Goal: Task Accomplishment & Management: Use online tool/utility

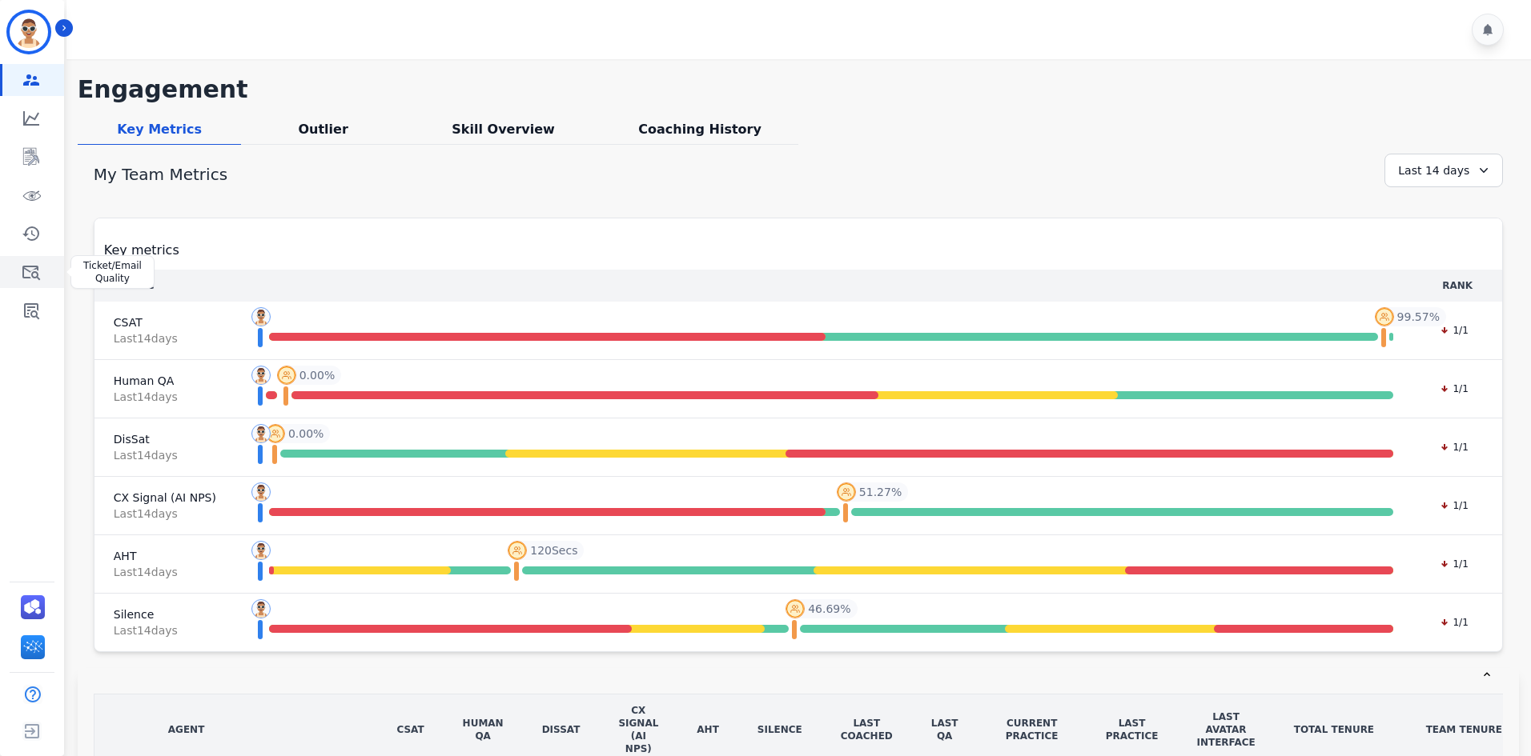
click at [39, 278] on icon "Sidebar" at bounding box center [31, 272] width 19 height 19
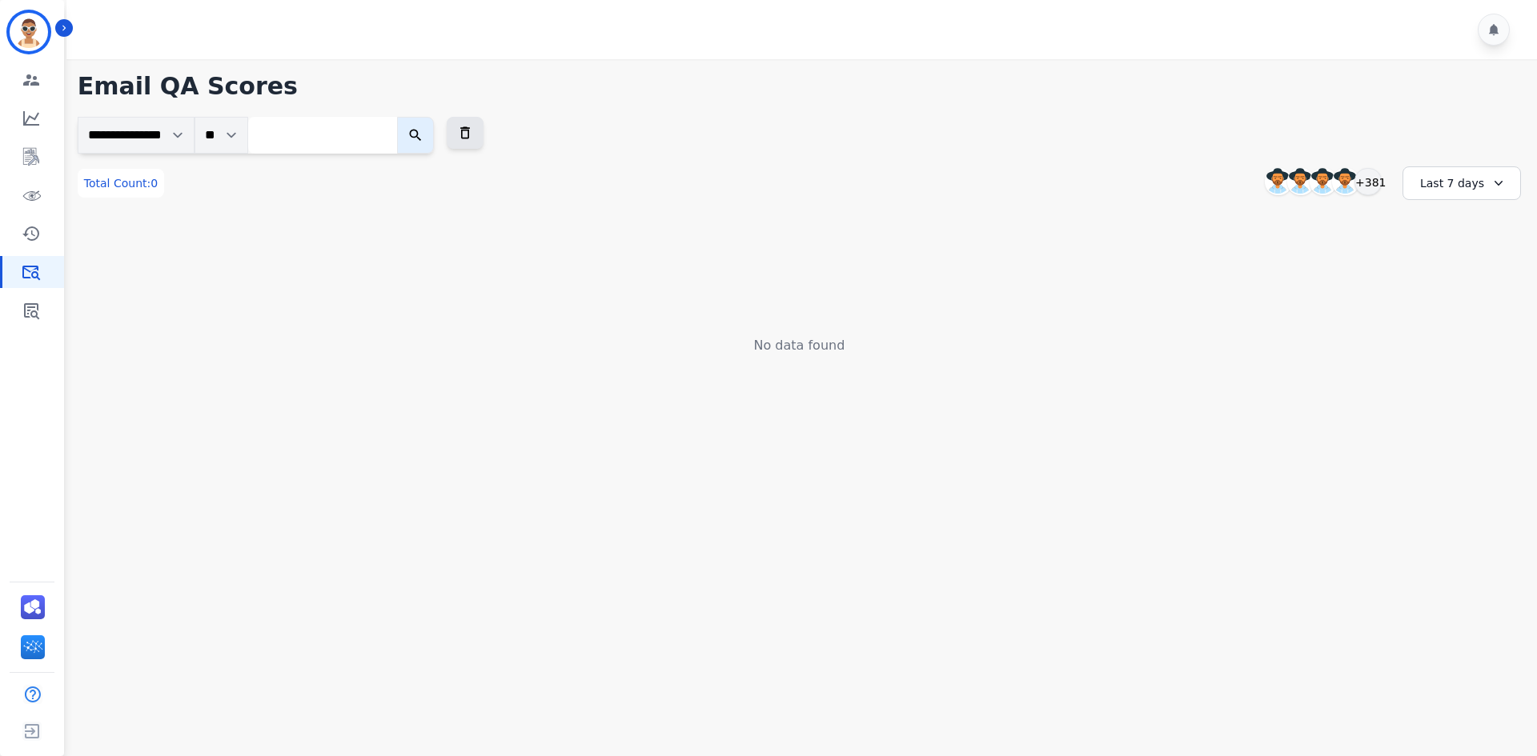
click at [343, 139] on input "search" at bounding box center [322, 135] width 149 height 37
paste input "**********"
type input "**********"
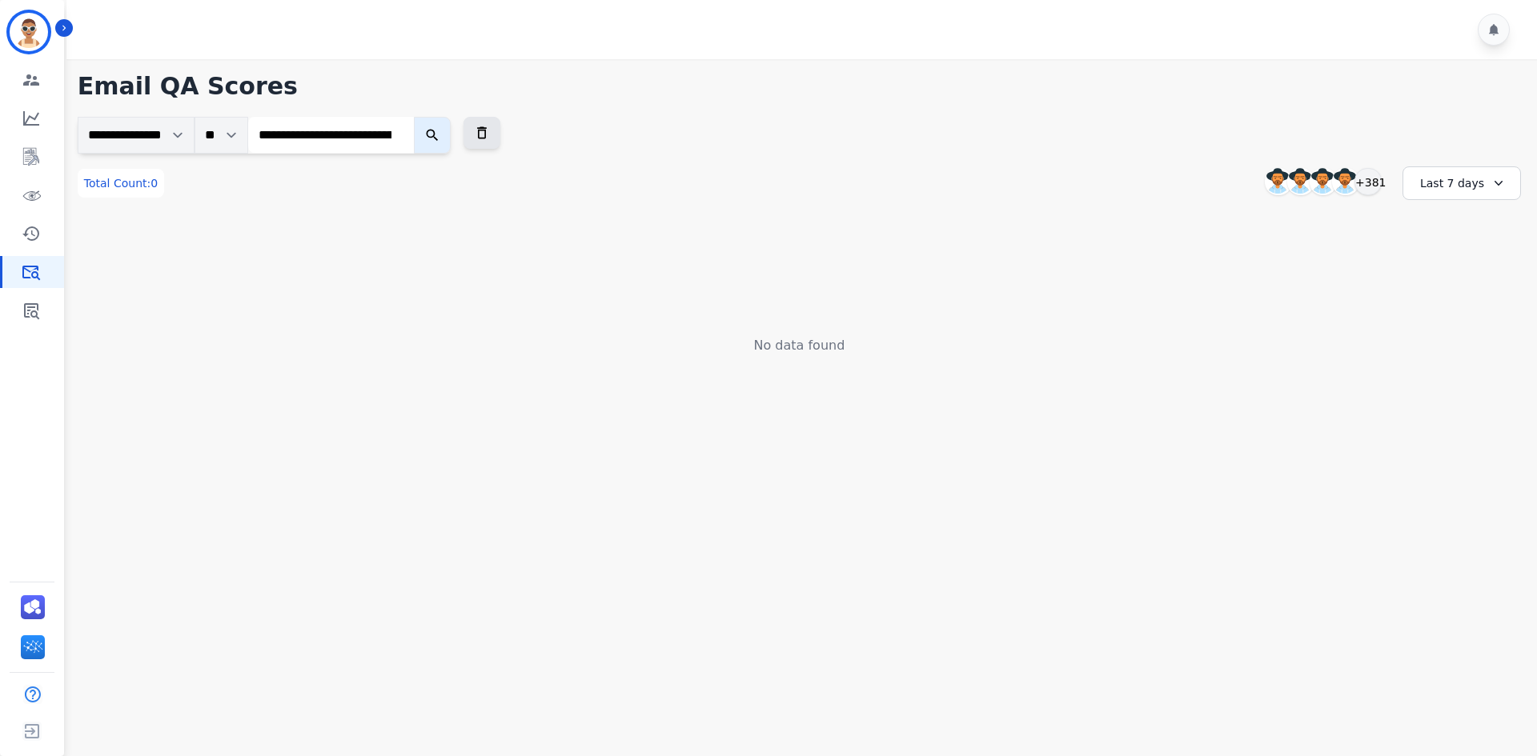
click at [451, 142] on button "submit" at bounding box center [432, 135] width 37 height 37
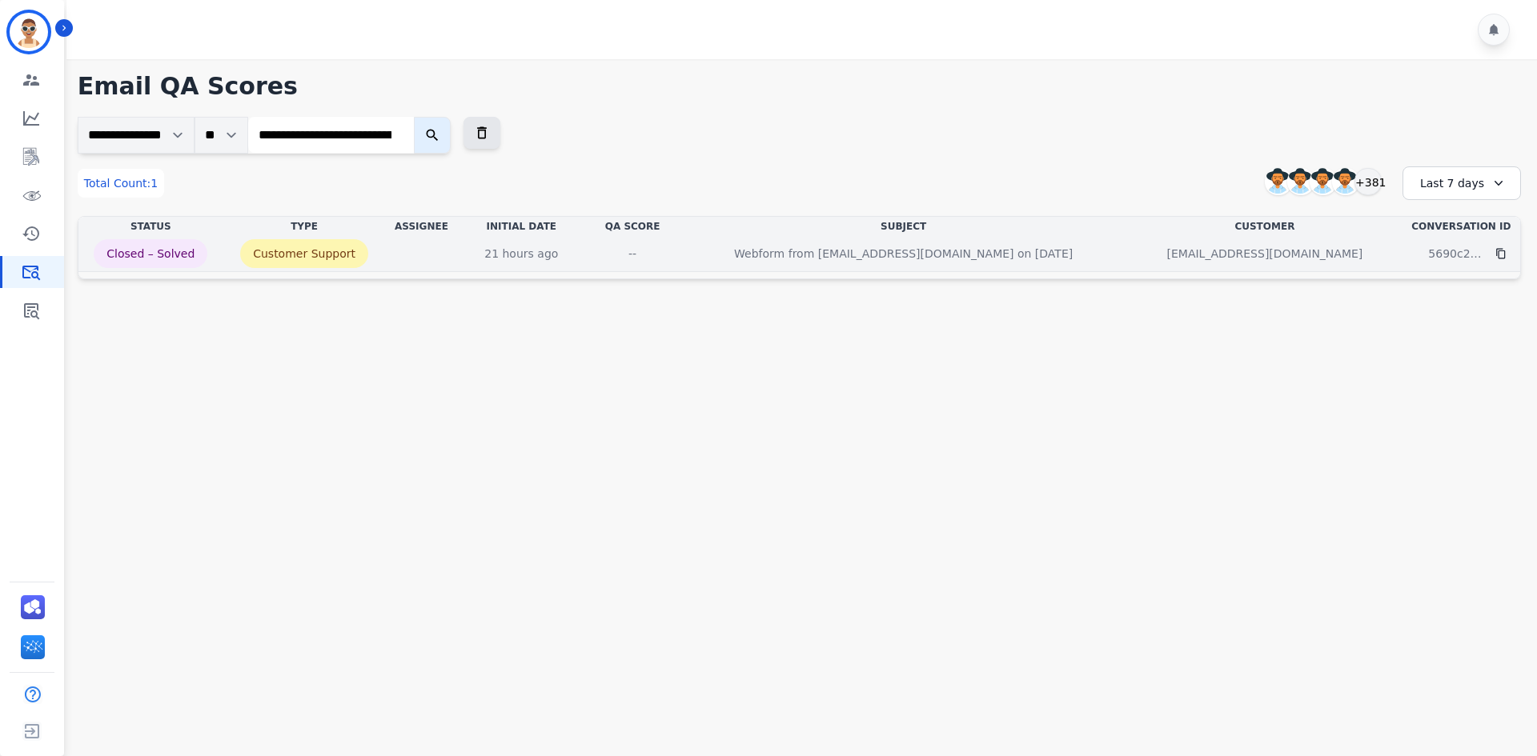
click at [652, 260] on div "--" at bounding box center [632, 254] width 72 height 16
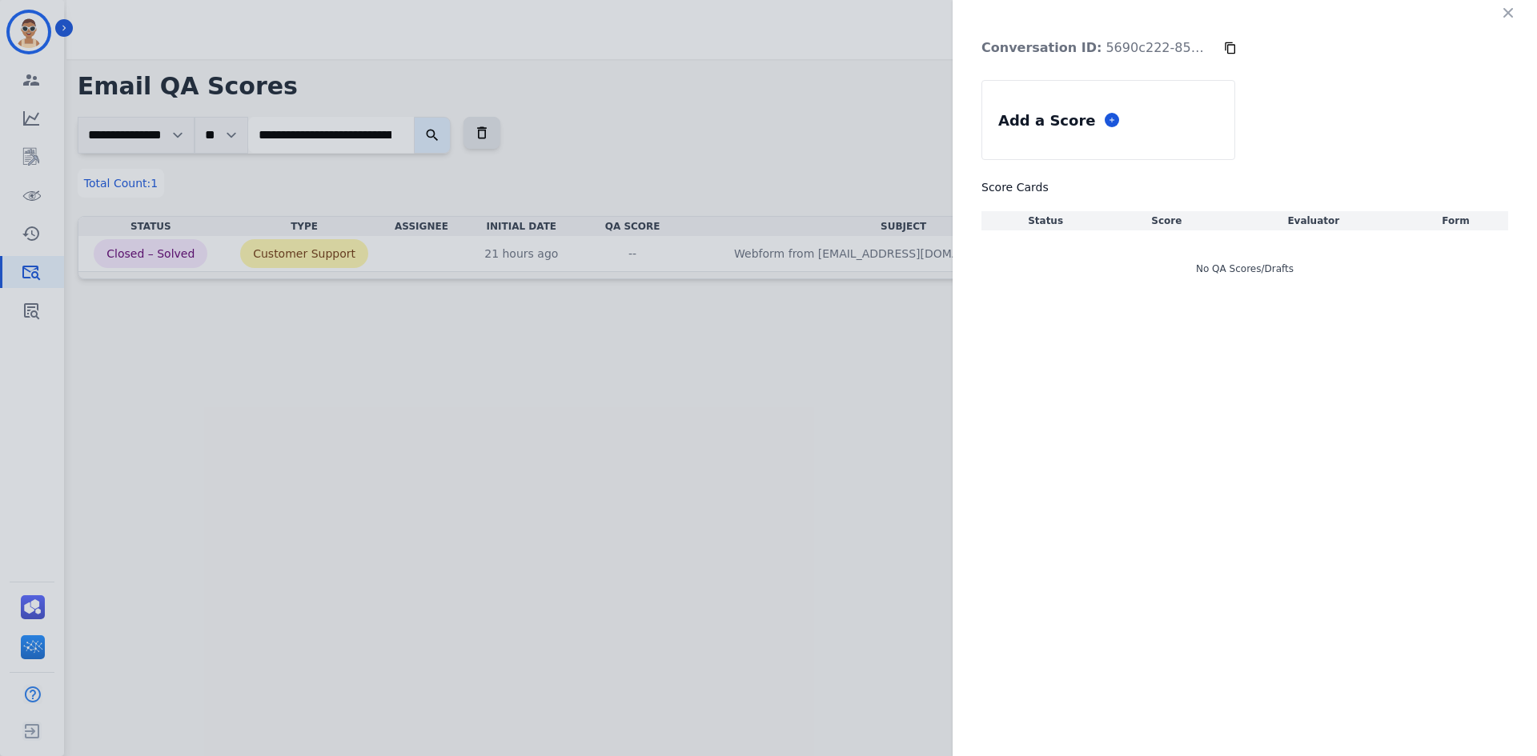
click at [33, 26] on div "Conversation ID: 5690c222-8515-4439-a285-0ef9455a7c9c Add a Score Score Cards S…" at bounding box center [768, 378] width 1537 height 756
click at [728, 190] on div "Conversation ID: 5690c222-8515-4439-a285-0ef9455a7c9c Add a Score Score Cards S…" at bounding box center [768, 378] width 1537 height 756
click at [1501, 31] on div "Conversation ID: 5690c222-8515-4439-a285-0ef9455a7c9c Add a Score Score Cards S…" at bounding box center [1245, 153] width 584 height 307
click at [1522, 21] on div "Conversation ID: 5690c222-8515-4439-a285-0ef9455a7c9c Add a Score Score Cards S…" at bounding box center [1245, 153] width 584 height 307
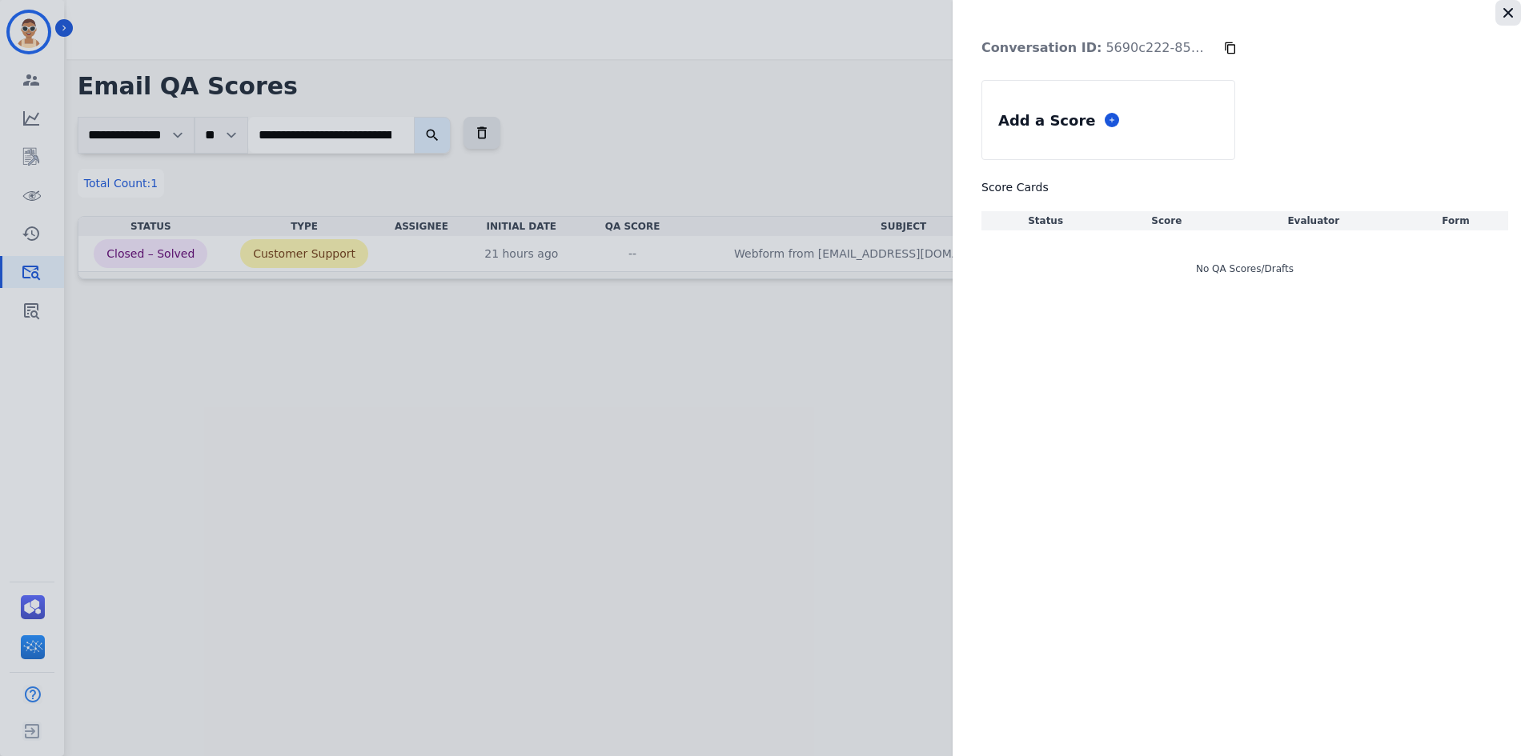
click at [1515, 15] on icon "button" at bounding box center [1508, 13] width 16 height 16
